Goal: Find specific page/section: Find specific page/section

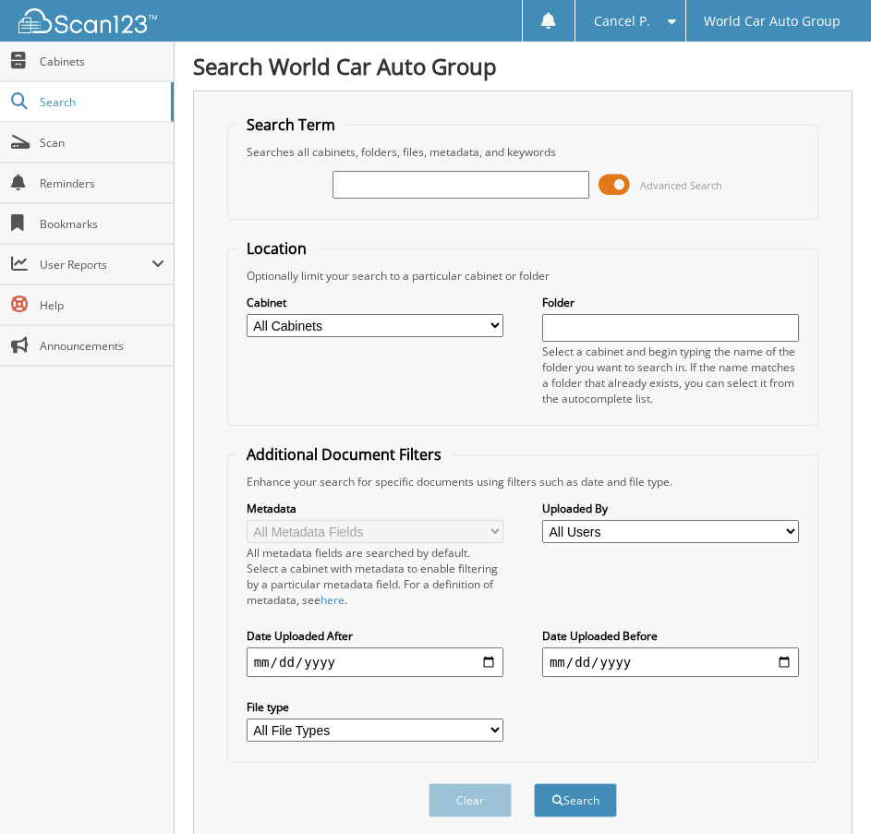
drag, startPoint x: 343, startPoint y: 222, endPoint x: 362, endPoint y: 201, distance: 28.8
click at [354, 211] on form "Search Term Searches all cabinets, folders, files, metadata, and keywords Advan…" at bounding box center [523, 476] width 592 height 723
click at [369, 189] on input "text" at bounding box center [461, 185] width 257 height 28
click at [401, 207] on div "Advanced Search" at bounding box center [523, 185] width 572 height 50
click at [397, 188] on input "text" at bounding box center [461, 185] width 257 height 28
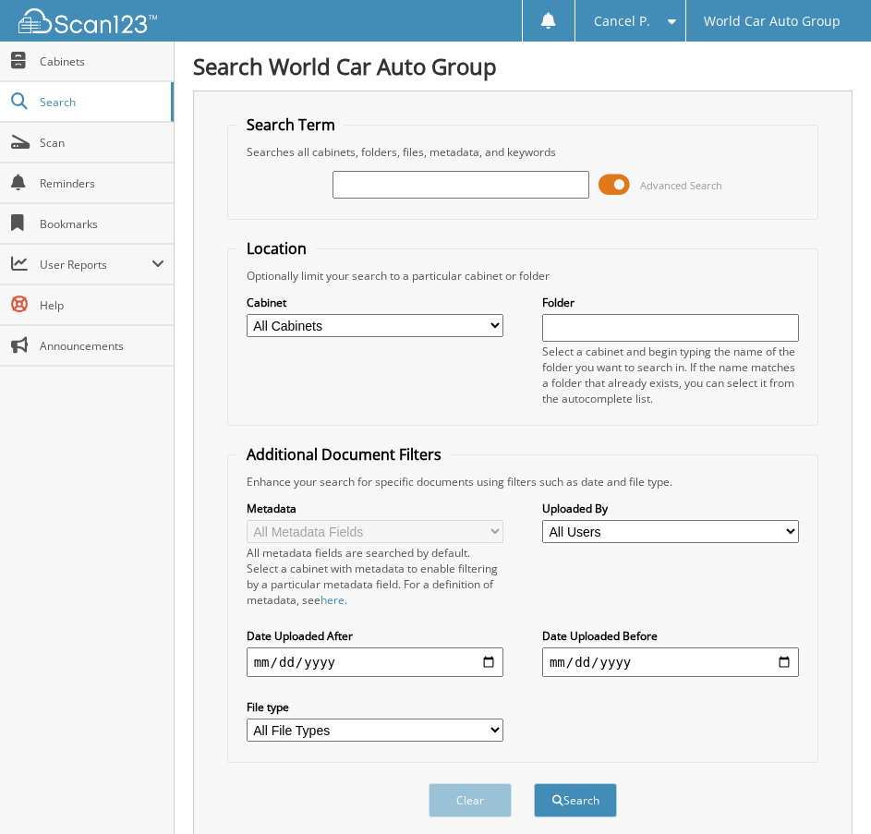
click at [397, 188] on input "text" at bounding box center [461, 185] width 257 height 28
type input "132083"
click at [534, 784] on button "Search" at bounding box center [575, 801] width 83 height 34
click at [616, 180] on span at bounding box center [614, 185] width 31 height 28
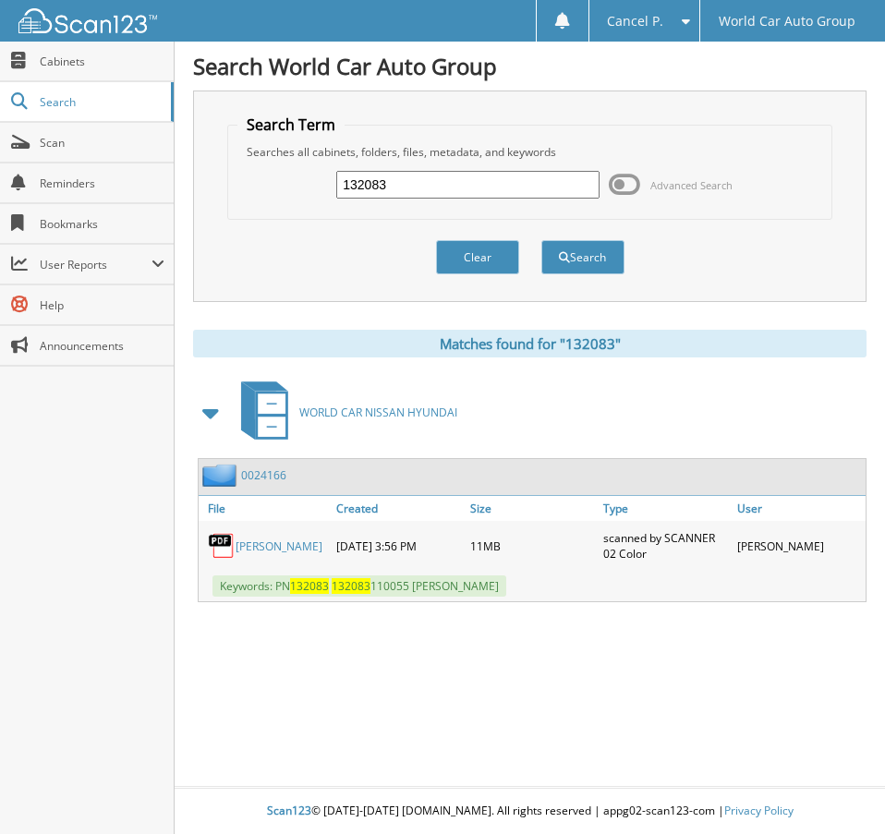
click at [270, 539] on link "ANTOINETTE ROSE WOLFF" at bounding box center [279, 547] width 87 height 16
drag, startPoint x: 423, startPoint y: 181, endPoint x: 298, endPoint y: 194, distance: 126.3
click at [302, 193] on div "132083 Advanced Search" at bounding box center [529, 185] width 584 height 50
type input "503511"
click at [541, 240] on button "Search" at bounding box center [582, 257] width 83 height 34
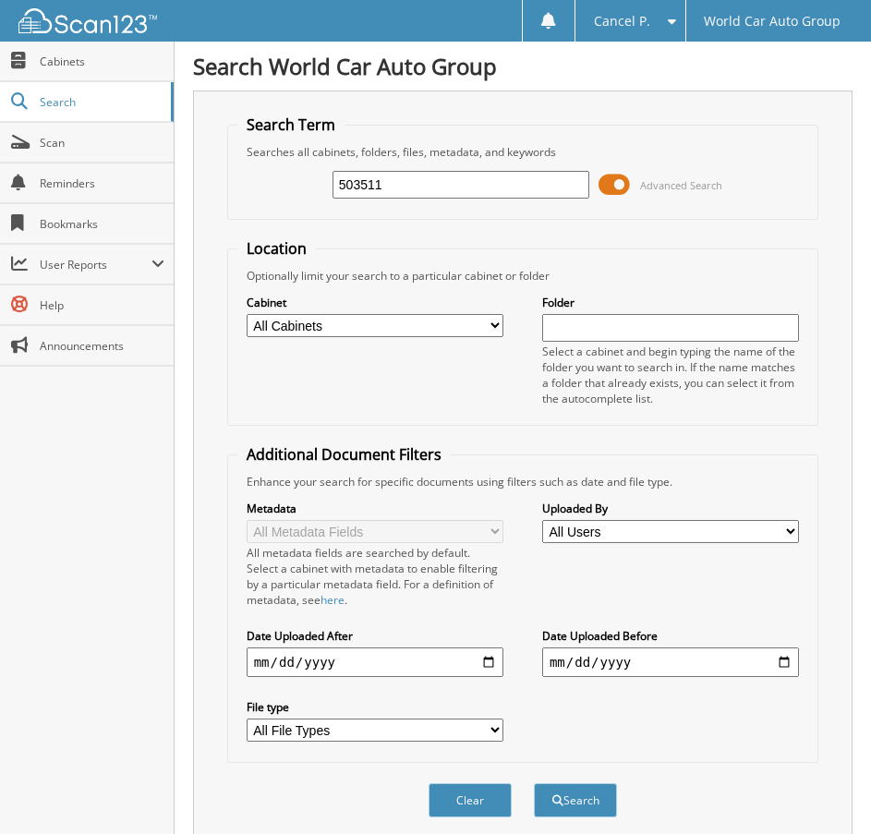
click at [608, 186] on span at bounding box center [614, 185] width 31 height 28
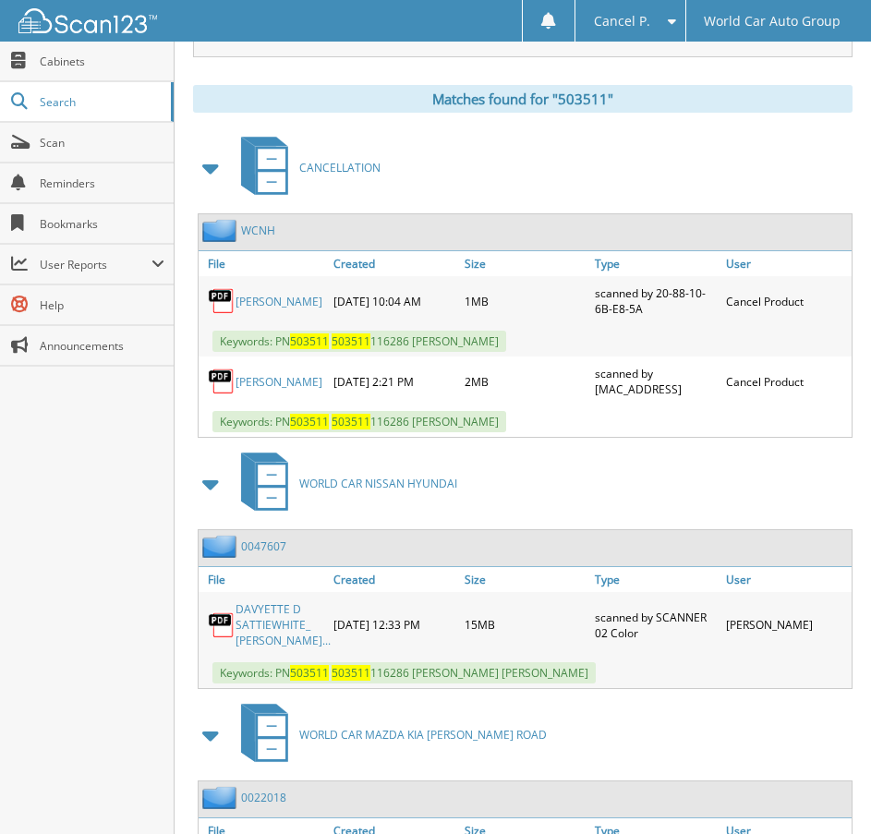
scroll to position [277, 0]
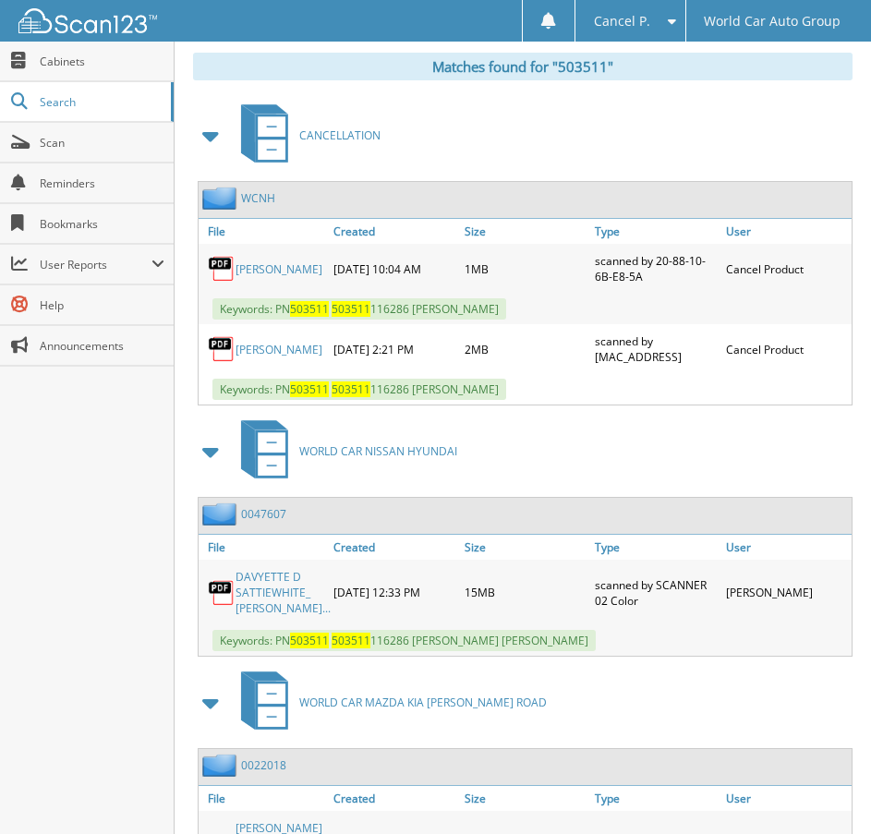
click at [270, 342] on link "[PERSON_NAME]" at bounding box center [279, 350] width 87 height 16
click at [261, 350] on link "[PERSON_NAME]" at bounding box center [279, 350] width 87 height 16
click at [291, 348] on link "[PERSON_NAME]" at bounding box center [279, 350] width 87 height 16
click at [247, 342] on link "DAVYETTE SATTIEWHITE" at bounding box center [279, 350] width 87 height 16
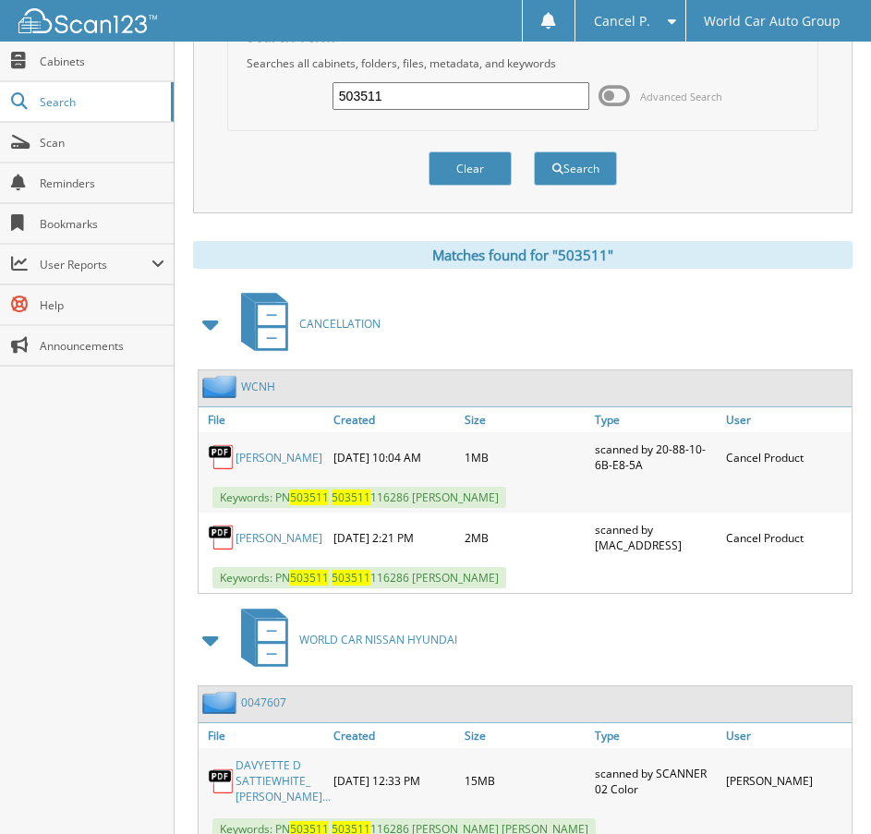
scroll to position [0, 0]
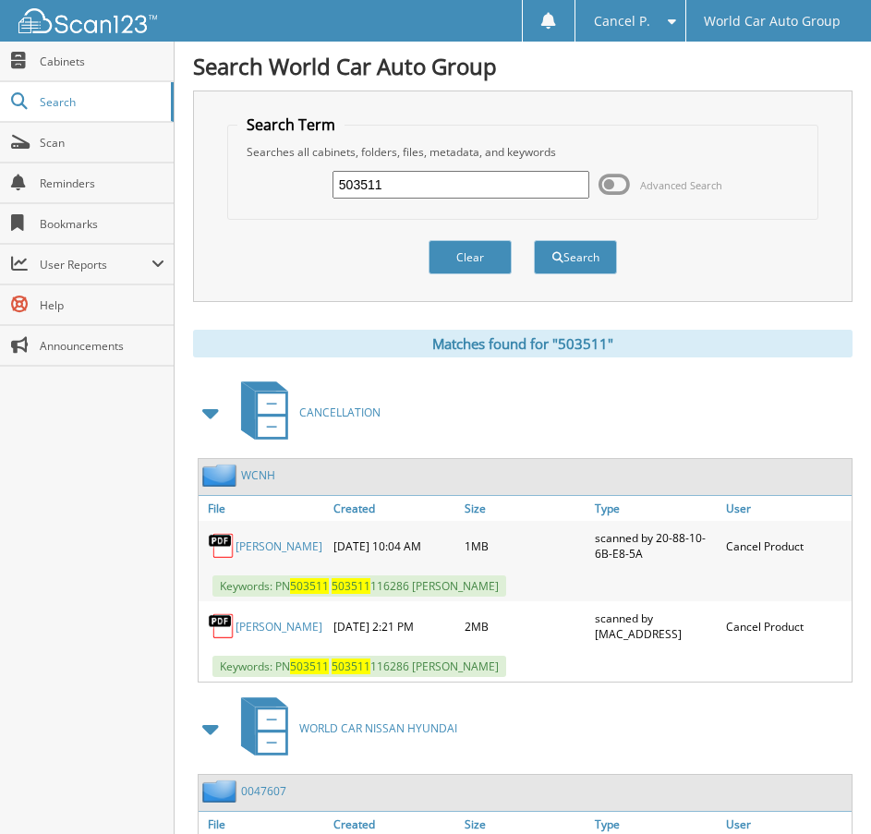
drag, startPoint x: 419, startPoint y: 184, endPoint x: 278, endPoint y: 188, distance: 140.5
click at [280, 188] on div "503511 Advanced Search" at bounding box center [523, 185] width 572 height 50
type input "167141"
click at [534, 240] on button "Search" at bounding box center [575, 257] width 83 height 34
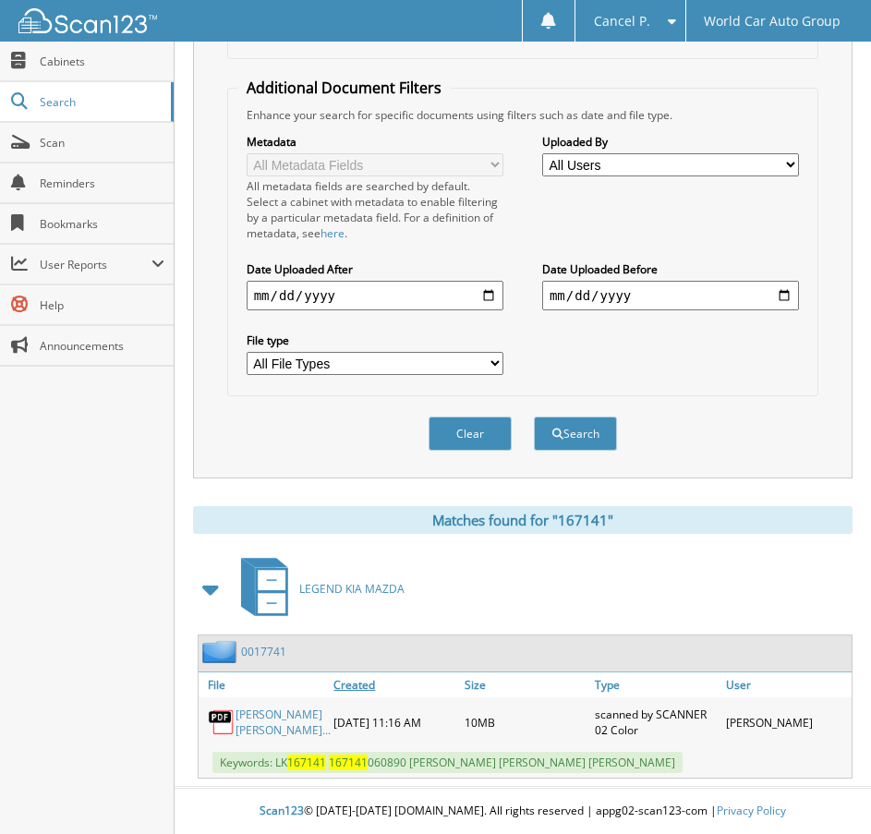
scroll to position [399, 0]
click at [498, 417] on button "Clear" at bounding box center [470, 434] width 83 height 34
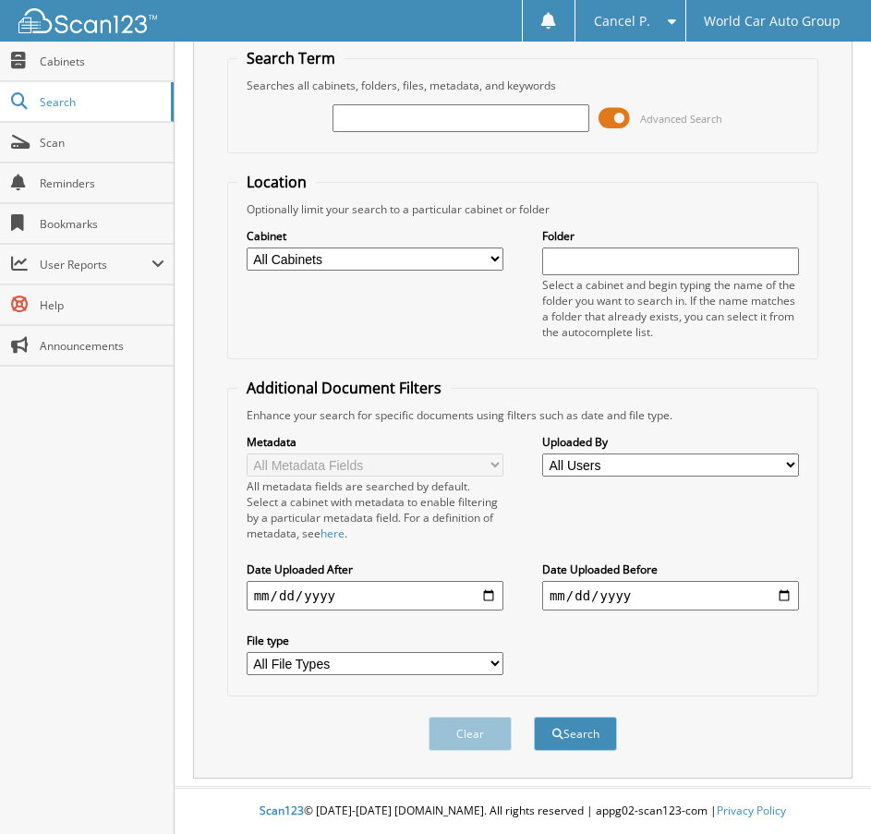
scroll to position [0, 0]
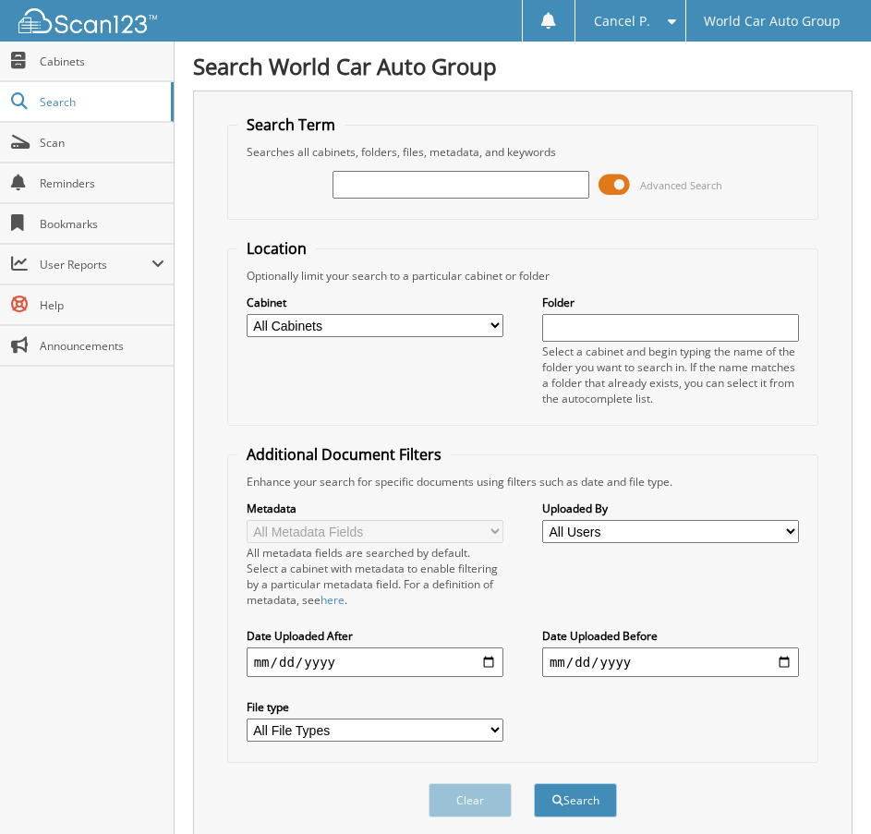
click at [419, 184] on input "text" at bounding box center [461, 185] width 257 height 28
paste input "391414"
type input "391414"
click at [581, 806] on button "Search" at bounding box center [575, 801] width 83 height 34
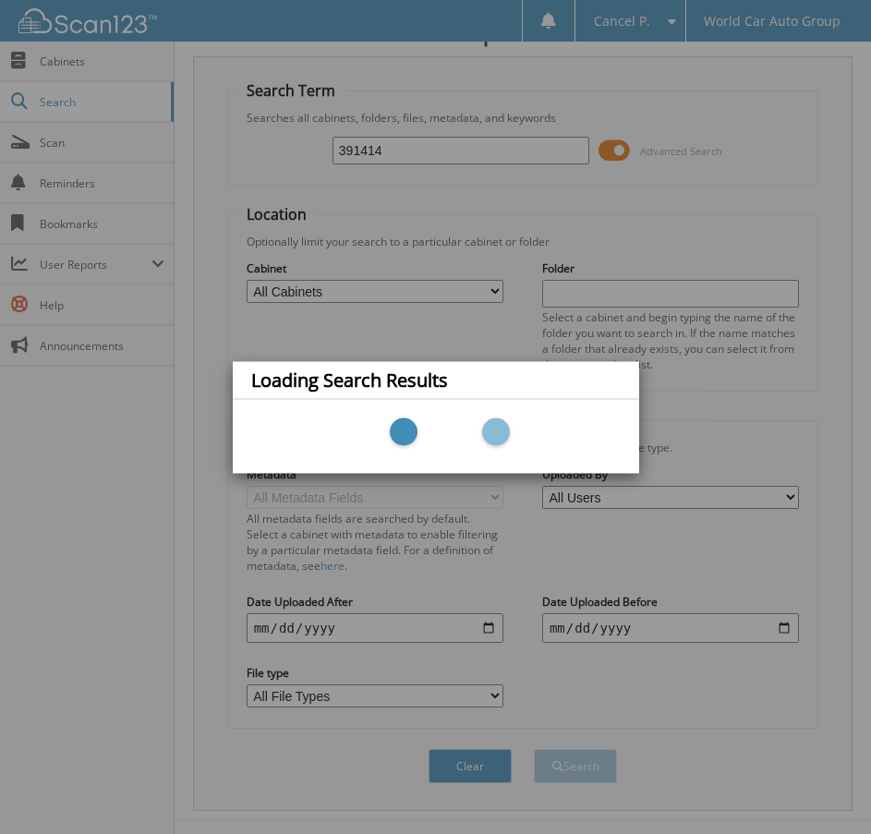
scroll to position [67, 0]
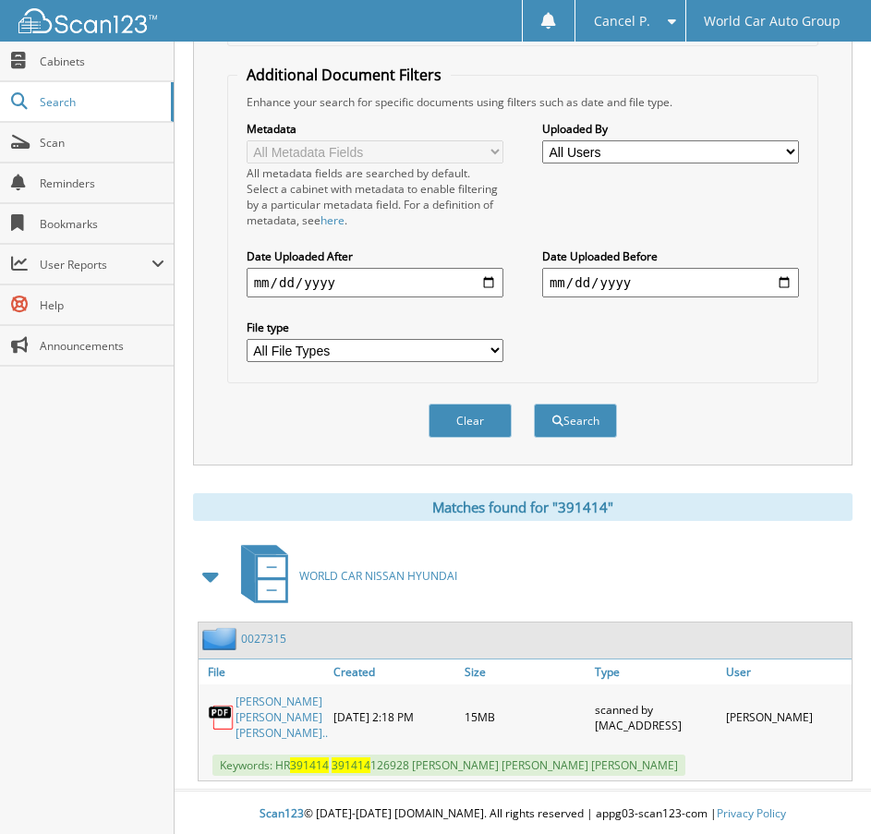
scroll to position [399, 0]
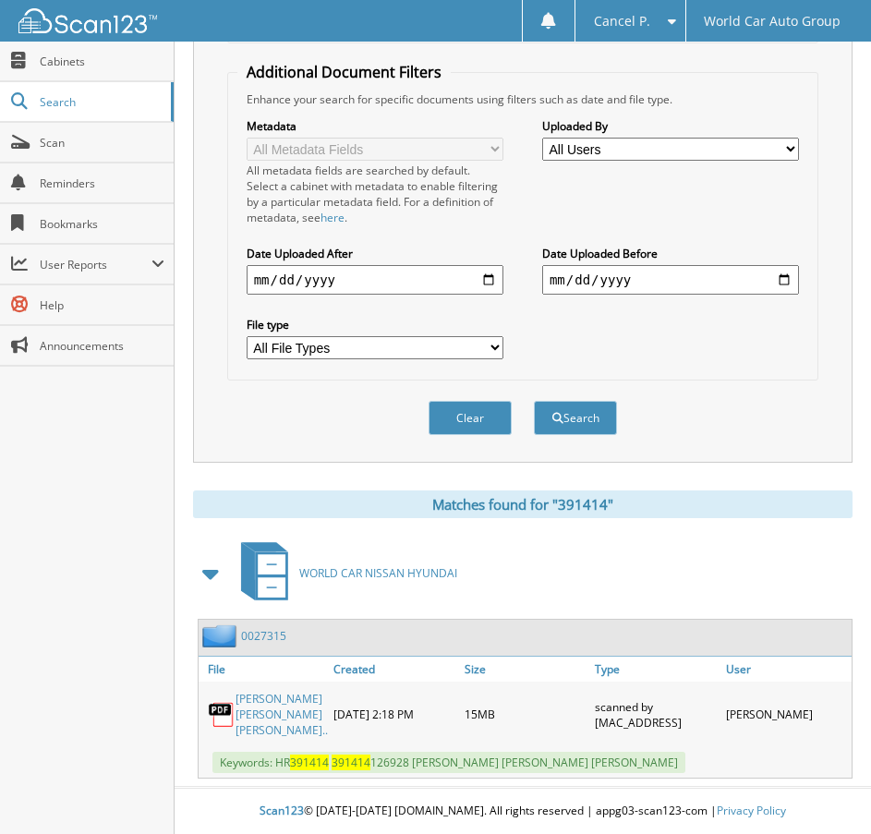
click at [367, 590] on link "WORLD CAR NISSAN HYUNDAI" at bounding box center [343, 573] width 227 height 73
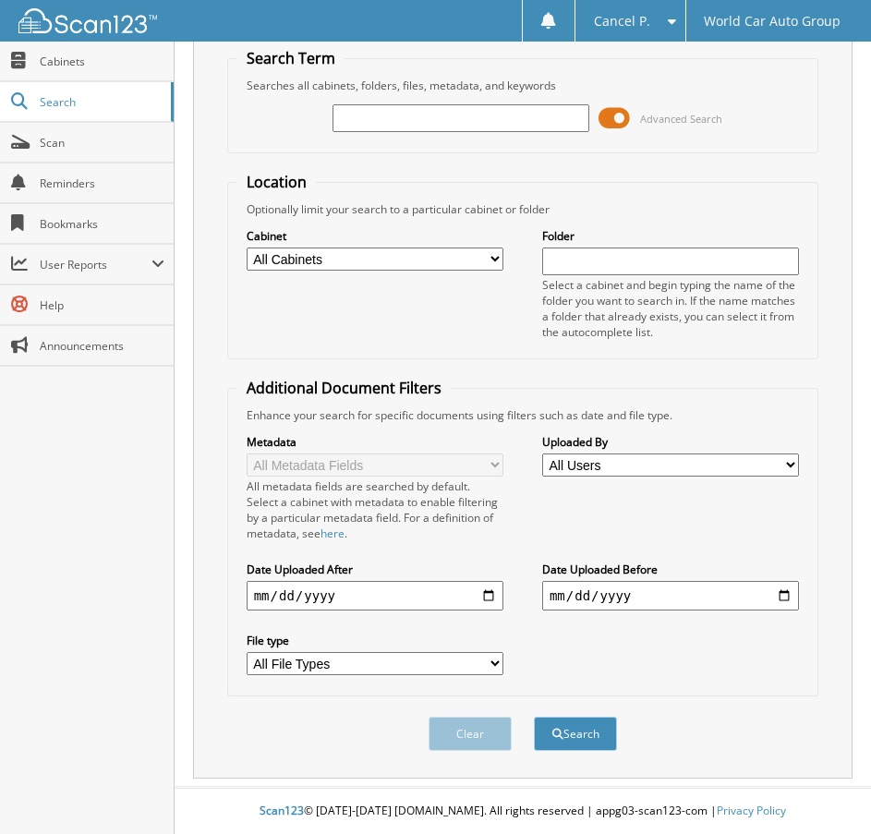
scroll to position [67, 0]
click at [434, 108] on input "text" at bounding box center [461, 118] width 257 height 28
type input "259554"
click at [534, 717] on button "Search" at bounding box center [575, 734] width 83 height 34
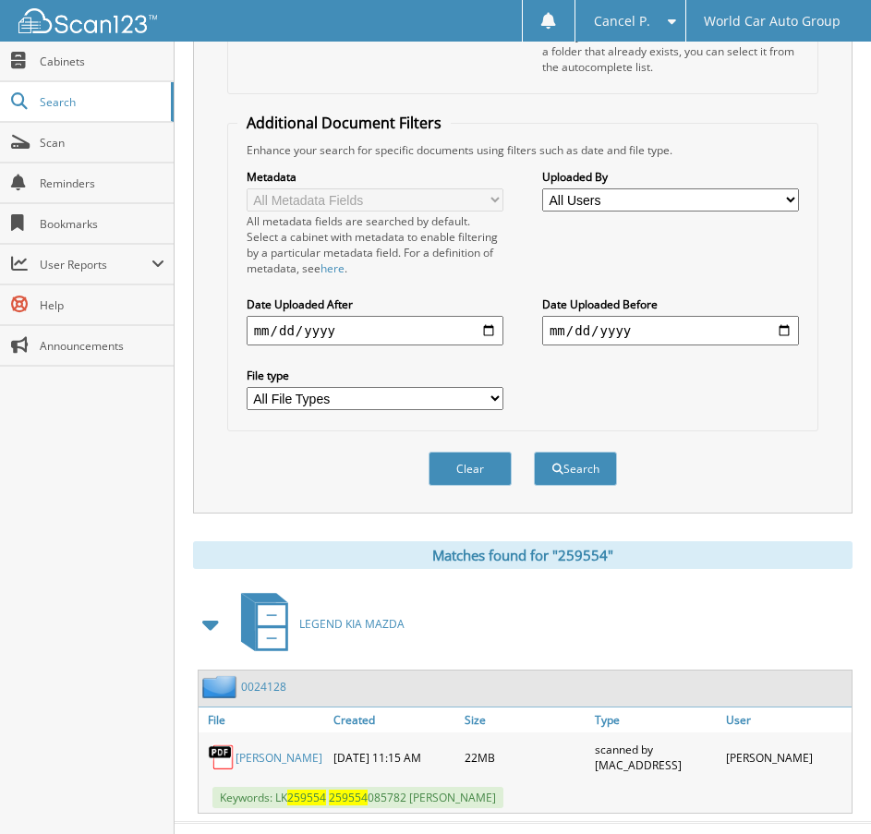
scroll to position [383, 0]
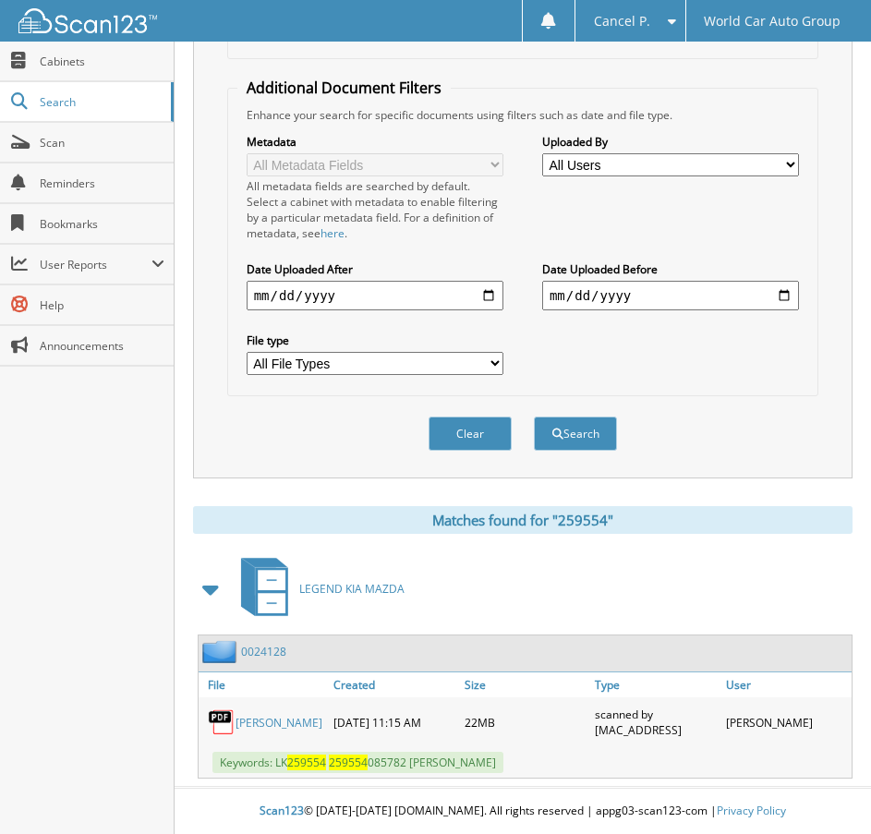
click at [266, 715] on link "TERRANCE LAVAN COLEMAN" at bounding box center [279, 723] width 87 height 16
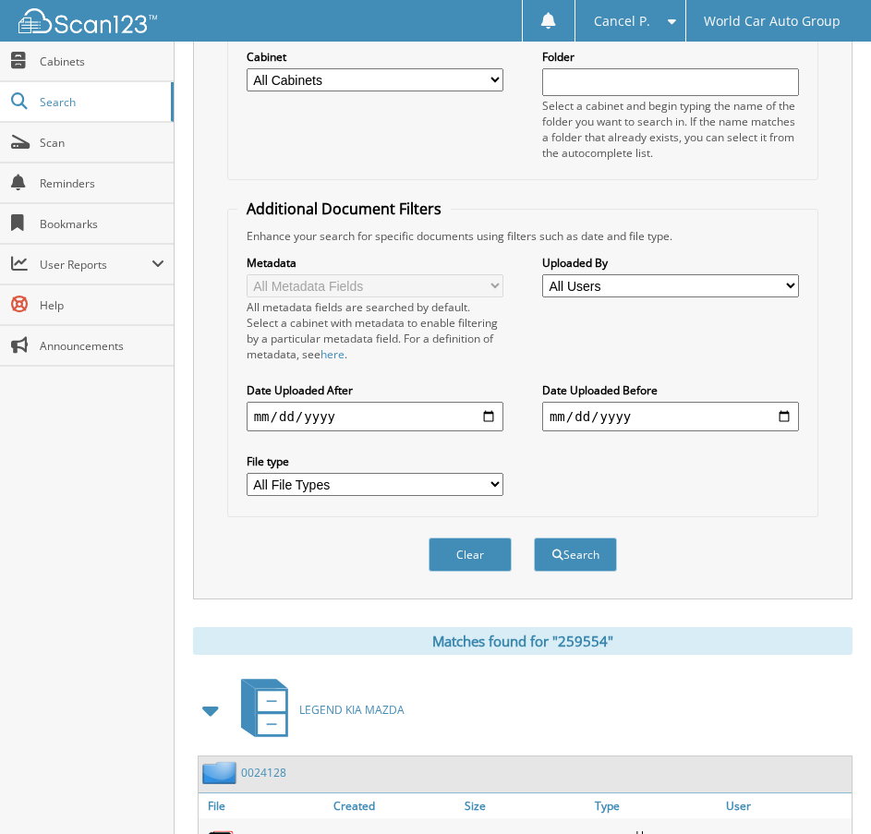
scroll to position [14, 0]
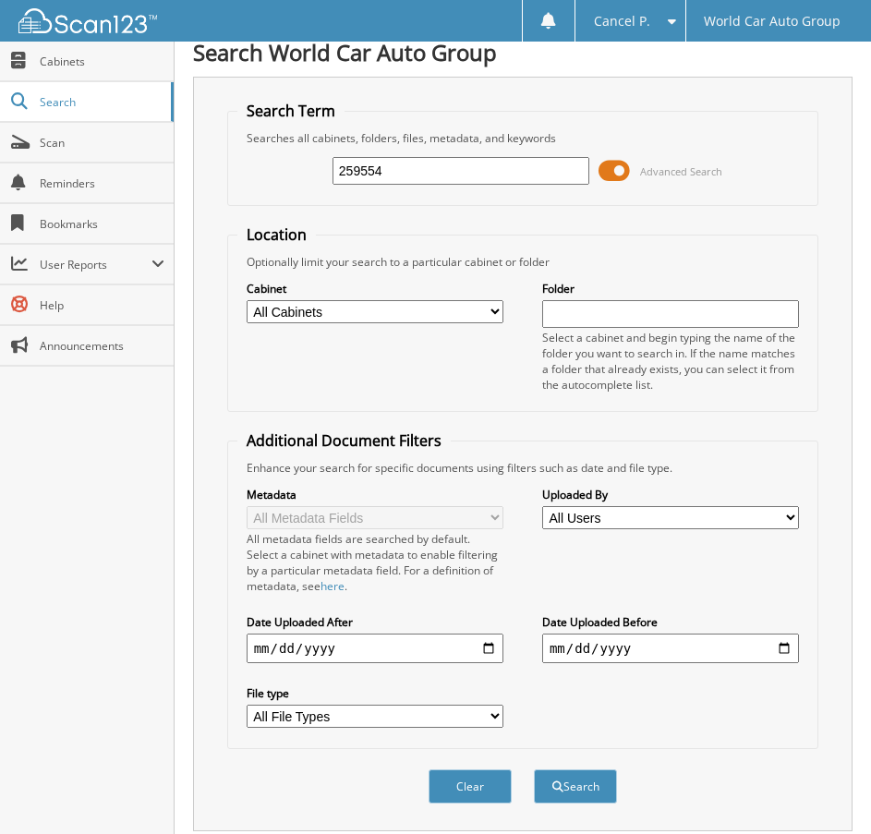
drag, startPoint x: 420, startPoint y: 182, endPoint x: 190, endPoint y: 215, distance: 232.5
click at [191, 215] on div "Search World Car Auto Group Search Term Searches all cabinets, folders, files, …" at bounding box center [523, 586] width 697 height 1201
type input "767314"
click at [534, 770] on button "Search" at bounding box center [575, 787] width 83 height 34
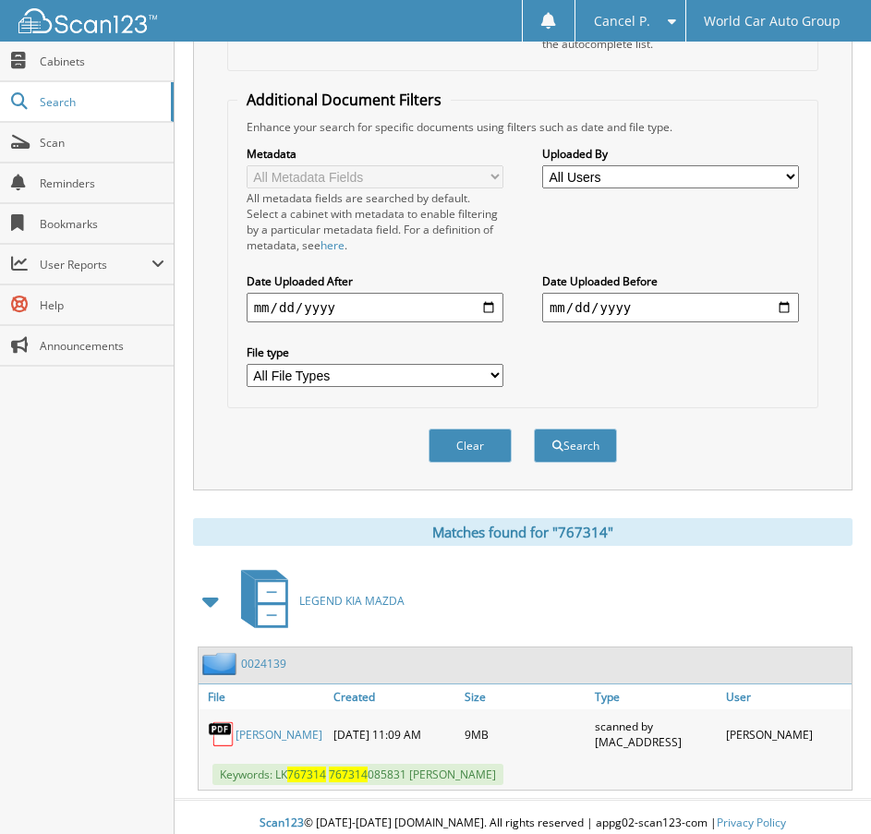
scroll to position [368, 0]
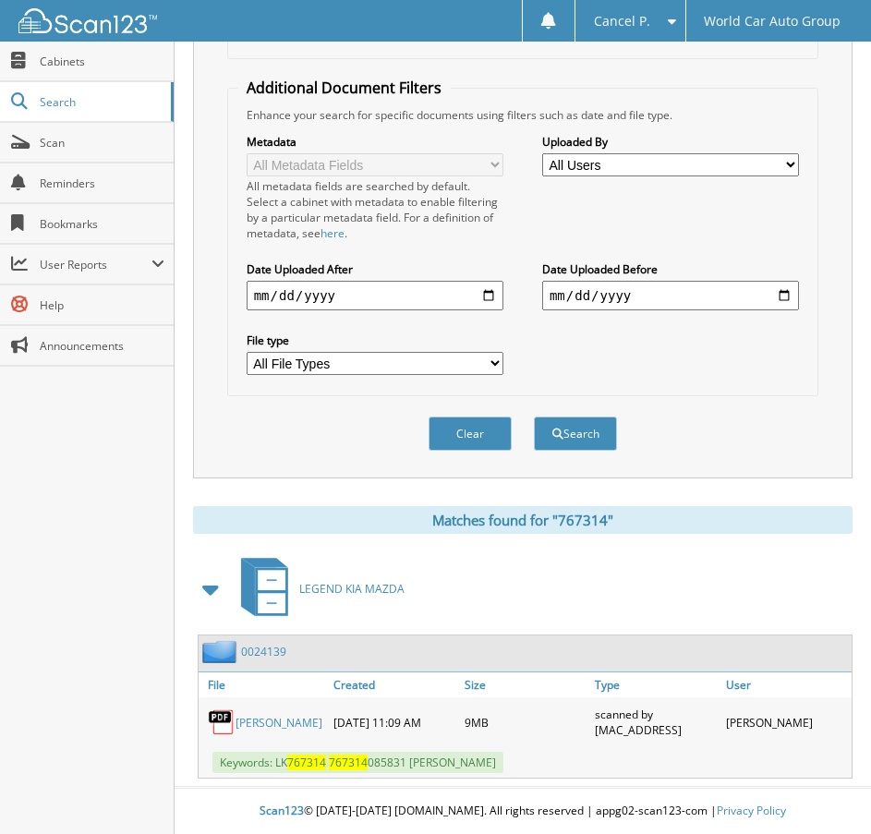
click at [276, 725] on link "[PERSON_NAME]" at bounding box center [279, 723] width 87 height 16
